Goal: Information Seeking & Learning: Learn about a topic

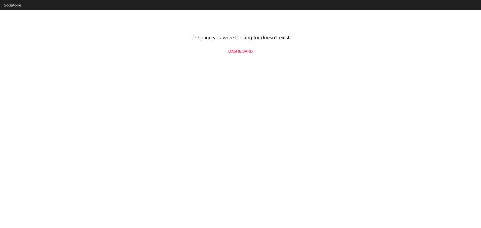
click at [229, 51] on link "Dashboard" at bounding box center [240, 52] width 25 height 6
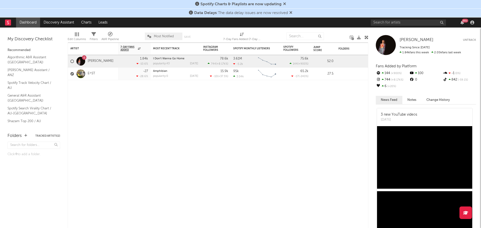
drag, startPoint x: 376, startPoint y: 18, endPoint x: 383, endPoint y: 28, distance: 12.5
click at [256, 20] on div "99 +" at bounding box center [423, 23] width 105 height 10
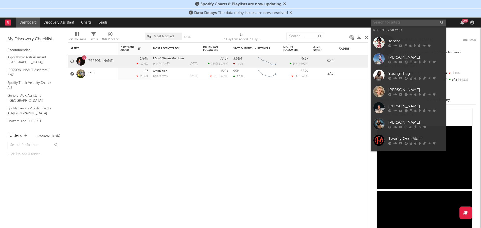
click at [256, 22] on input "text" at bounding box center [408, 23] width 75 height 6
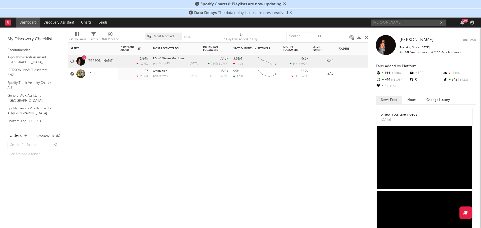
click at [177, 99] on div "Artist Notifications 7-Day Fans Added WoW % Change Most Recent Track Popularity…" at bounding box center [218, 136] width 301 height 186
click at [223, 99] on div "Artist Notifications 7-Day Fans Added WoW % Change Most Recent Track Popularity…" at bounding box center [218, 136] width 301 height 186
click at [256, 20] on input "tedd" at bounding box center [408, 23] width 75 height 6
click at [256, 21] on input "teddy swims" at bounding box center [408, 23] width 75 height 6
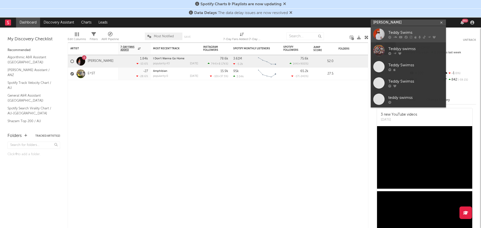
type input "teddy swims"
click at [256, 35] on div "Teddy Swims" at bounding box center [415, 33] width 55 height 6
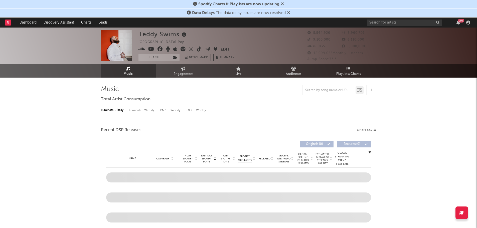
select select "6m"
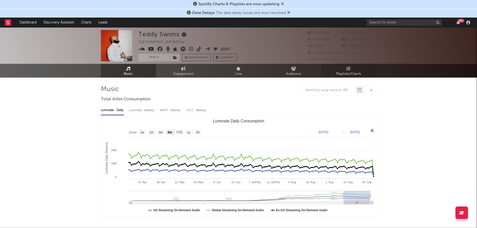
click at [256, 69] on icon at bounding box center [349, 69] width 4 height 4
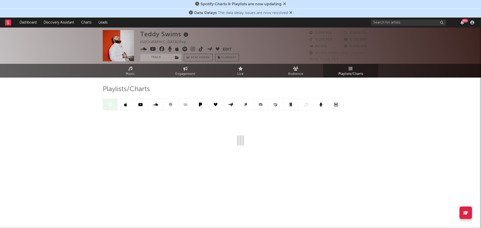
click at [256, 4] on icon at bounding box center [284, 4] width 3 height 4
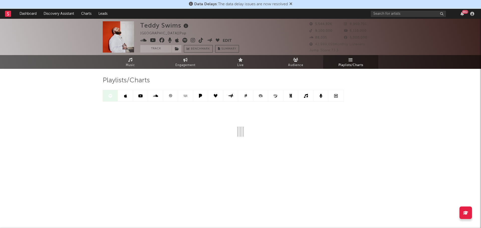
click at [256, 4] on icon at bounding box center [290, 4] width 3 height 4
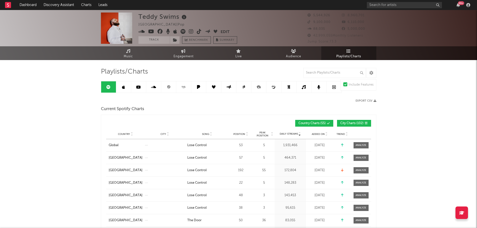
click at [256, 99] on span "City Charts ( 102 )" at bounding box center [352, 123] width 23 height 3
click at [240, 99] on div "Position" at bounding box center [241, 134] width 23 height 4
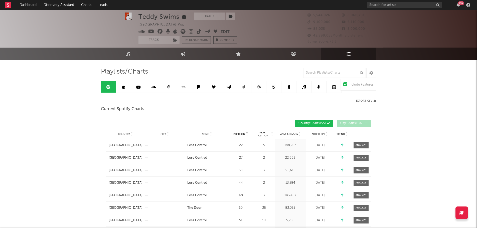
scroll to position [25, 0]
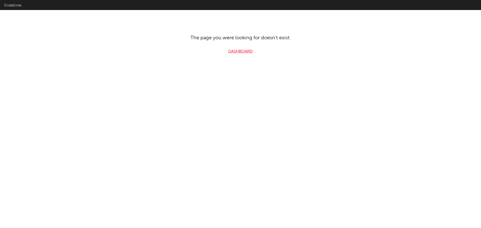
click at [240, 51] on link "Dashboard" at bounding box center [240, 52] width 25 height 6
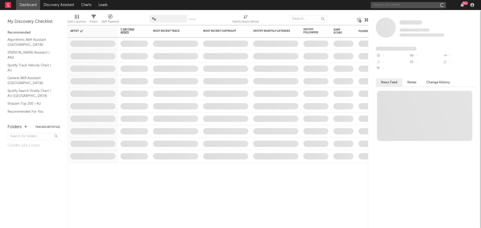
click at [396, 4] on input "text" at bounding box center [408, 5] width 75 height 6
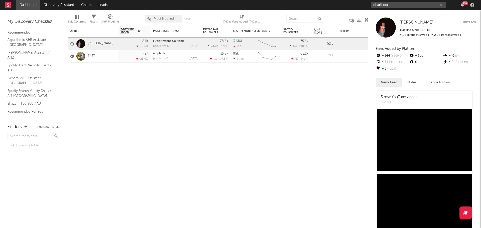
click at [400, 5] on input "charli xcx" at bounding box center [408, 5] width 75 height 6
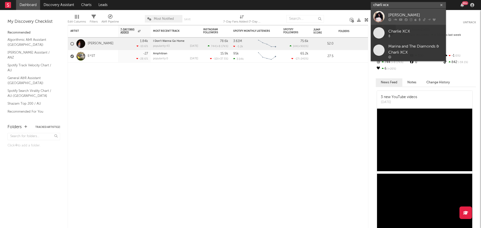
type input "charli xcx"
click at [406, 19] on icon at bounding box center [406, 19] width 3 height 3
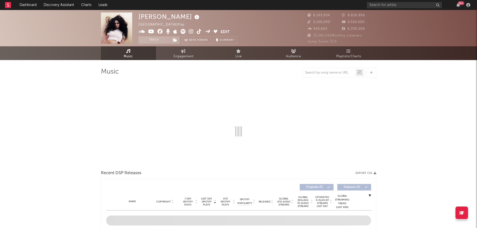
select select "6m"
